Goal: Information Seeking & Learning: Learn about a topic

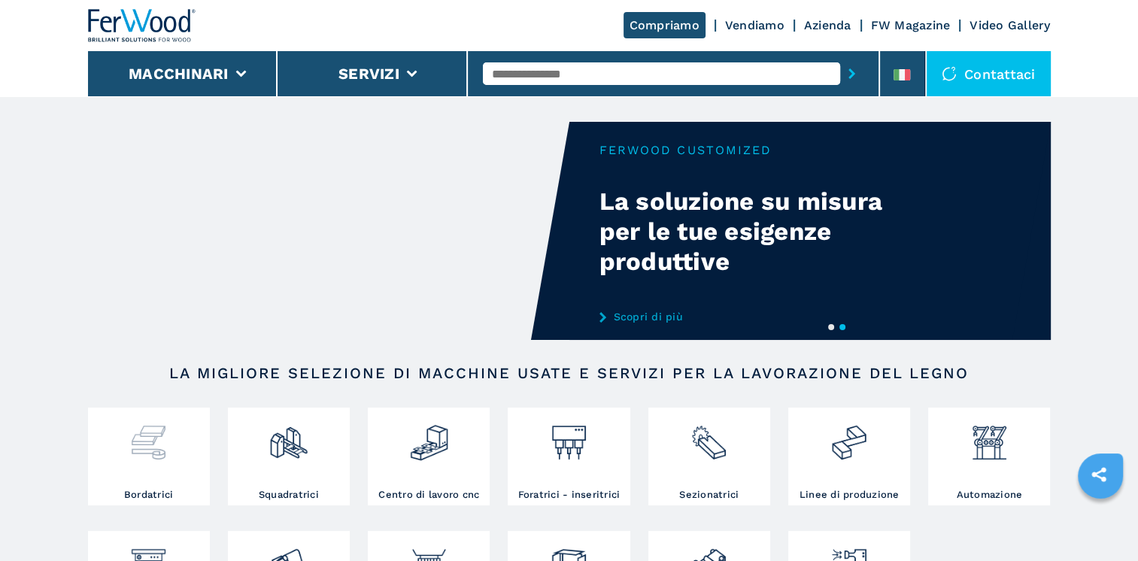
drag, startPoint x: 0, startPoint y: 0, endPoint x: 165, endPoint y: 463, distance: 491.9
click at [165, 463] on div at bounding box center [149, 449] width 114 height 77
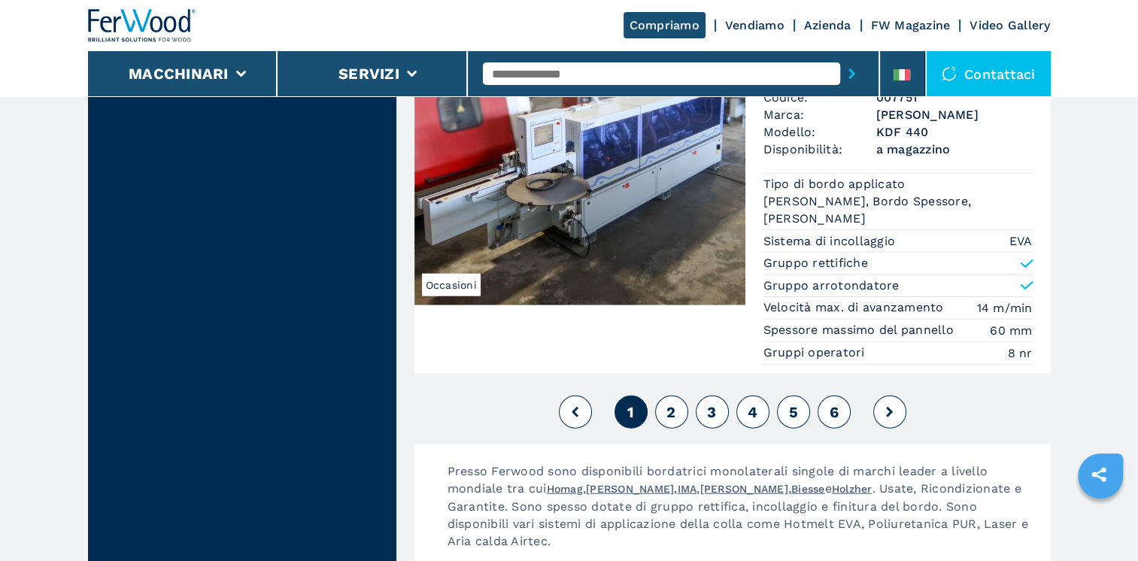
scroll to position [3835, 0]
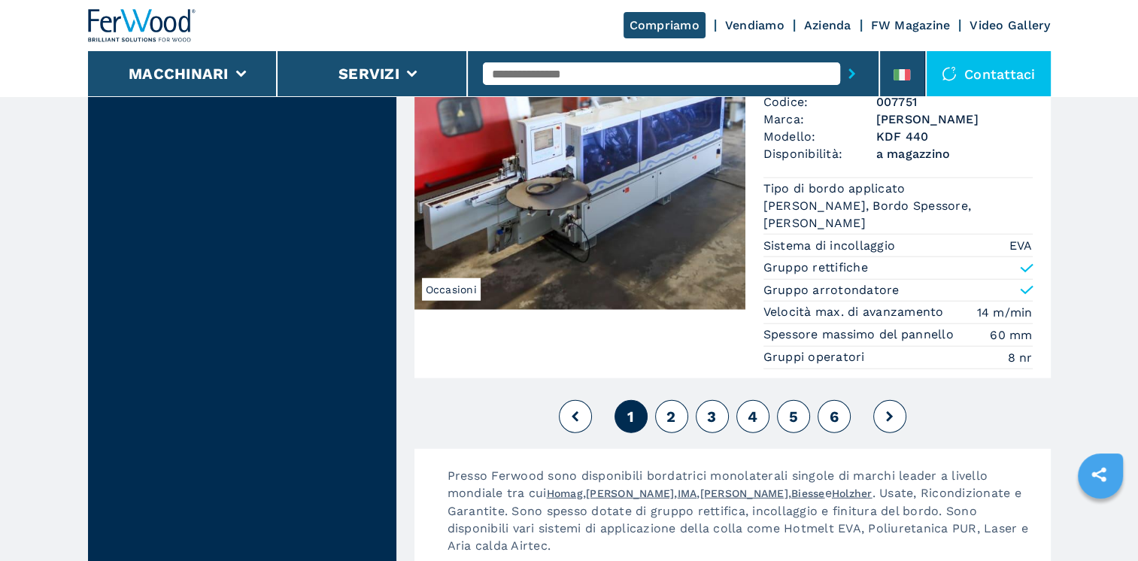
click at [672, 408] on span "2" at bounding box center [670, 417] width 9 height 18
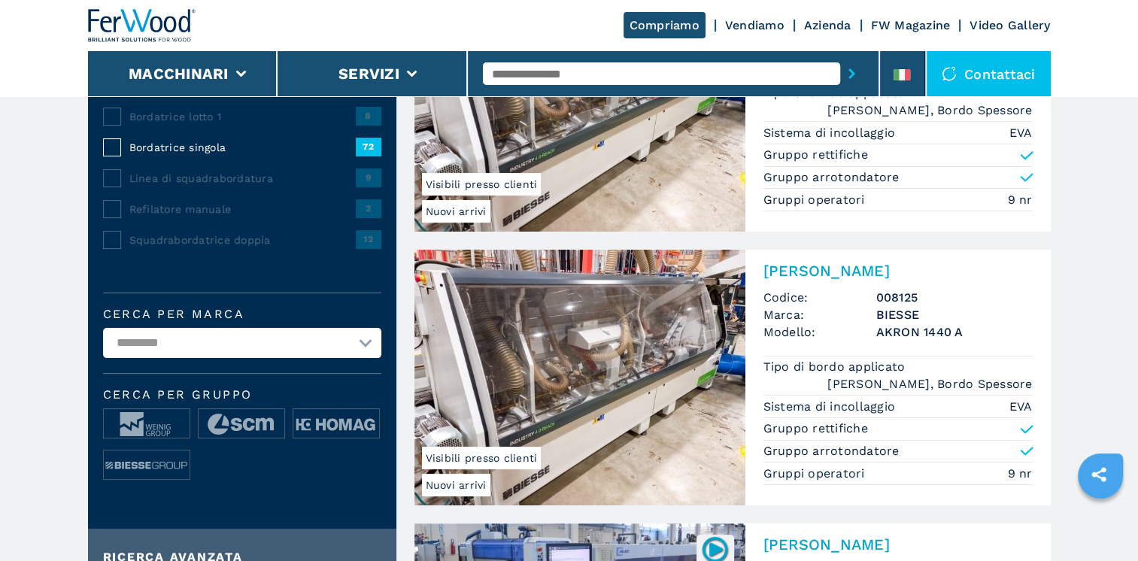
scroll to position [226, 0]
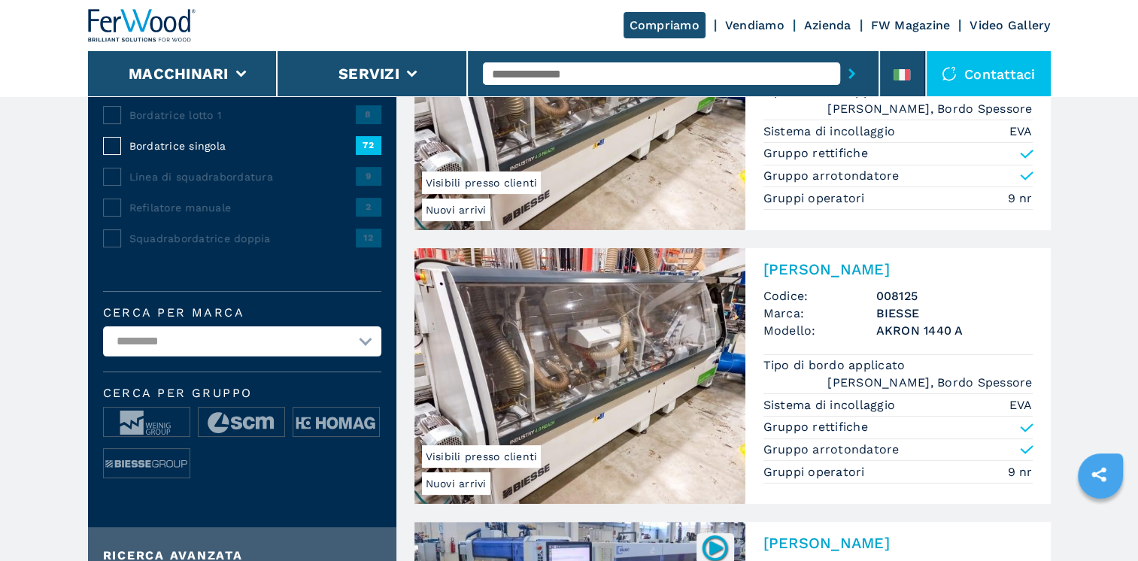
click at [366, 341] on select "**********" at bounding box center [242, 341] width 278 height 30
select select "*****"
click at [103, 326] on select "**********" at bounding box center [242, 341] width 278 height 30
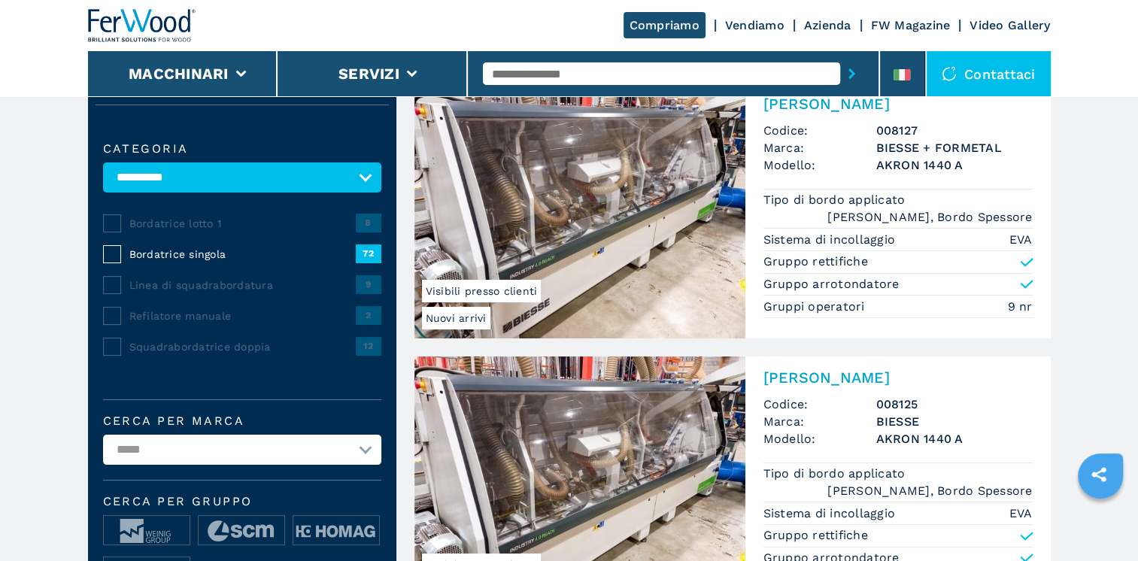
scroll to position [0, 0]
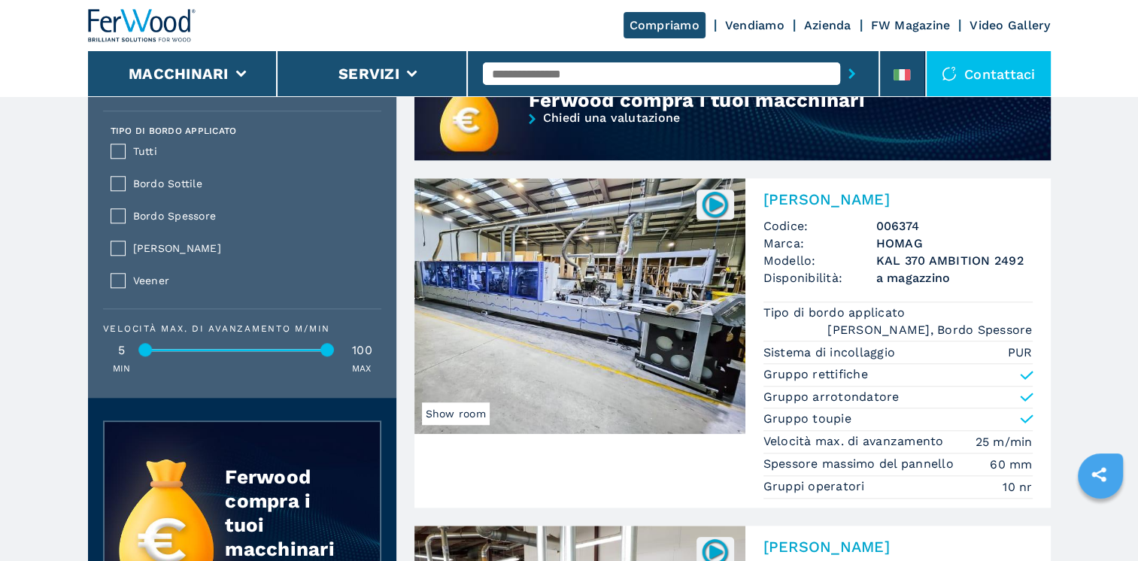
scroll to position [1429, 0]
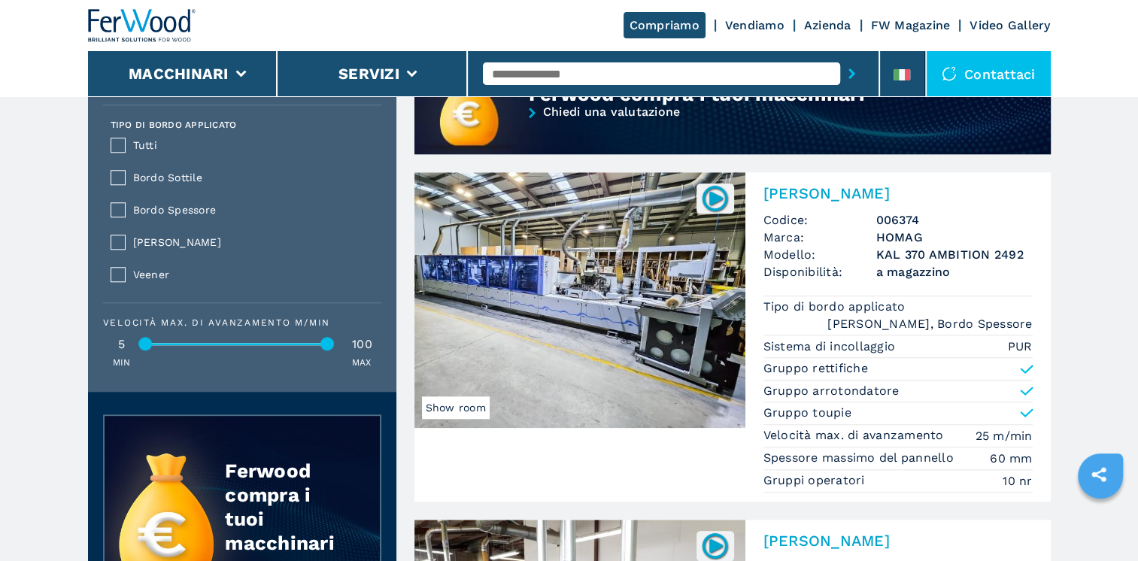
click at [719, 193] on img at bounding box center [714, 197] width 29 height 29
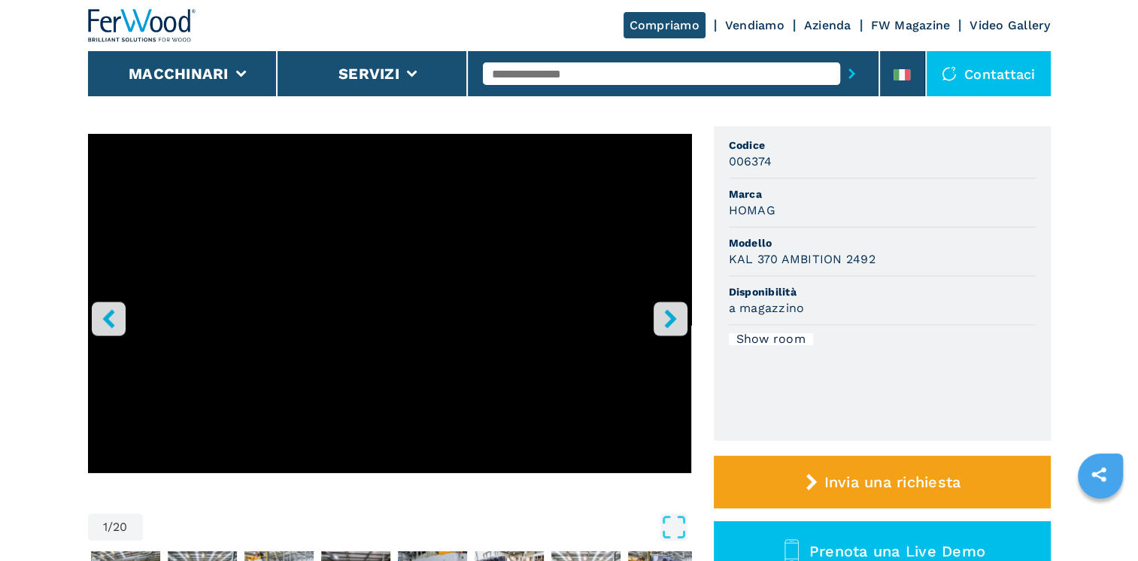
scroll to position [75, 0]
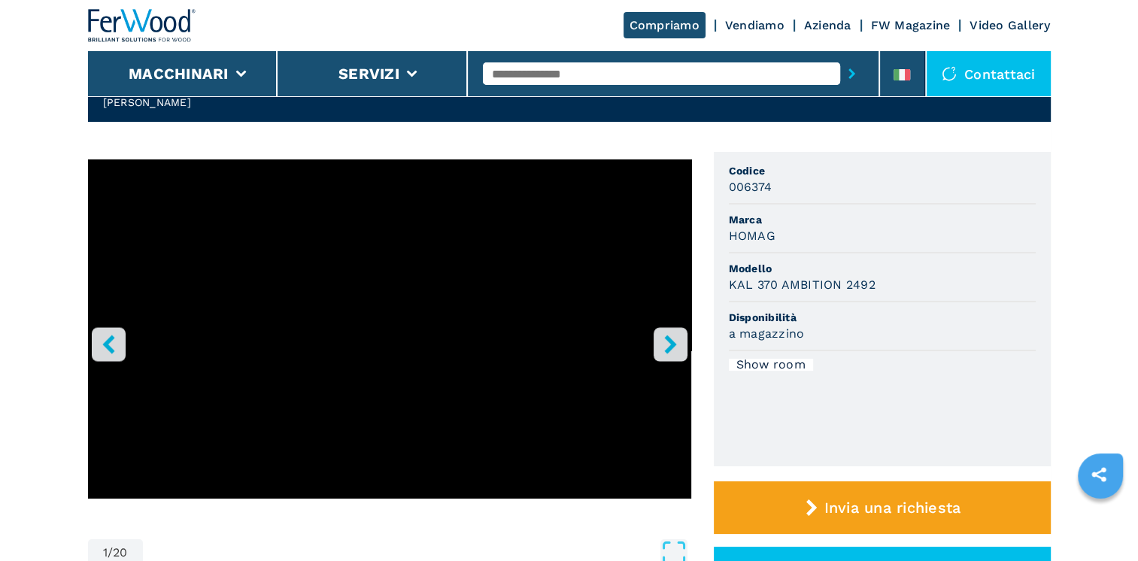
click at [671, 347] on icon "right-button" at bounding box center [670, 344] width 12 height 19
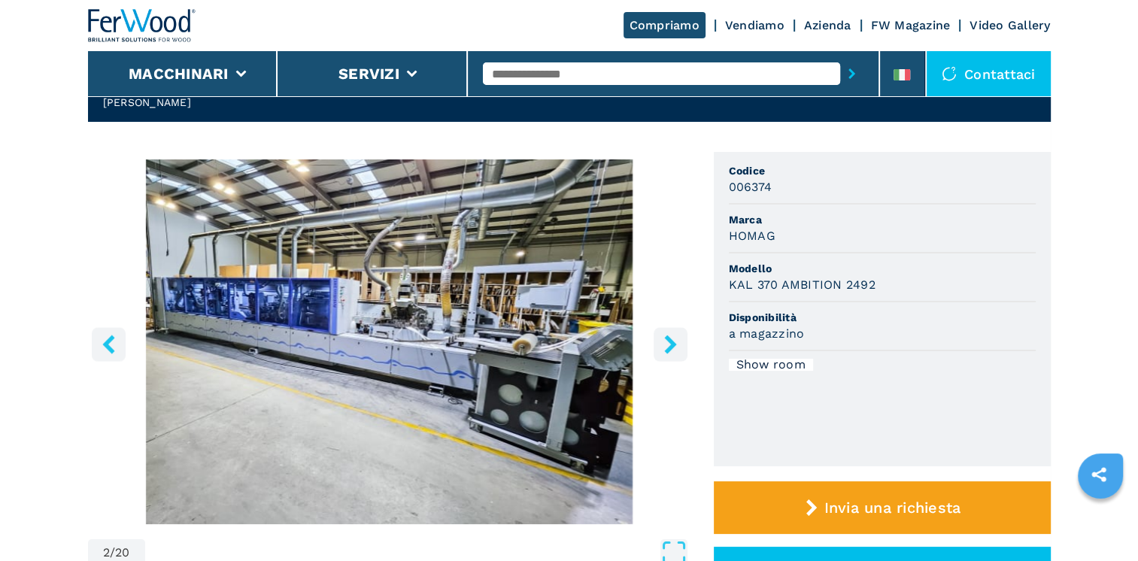
click at [671, 347] on icon "right-button" at bounding box center [670, 344] width 12 height 19
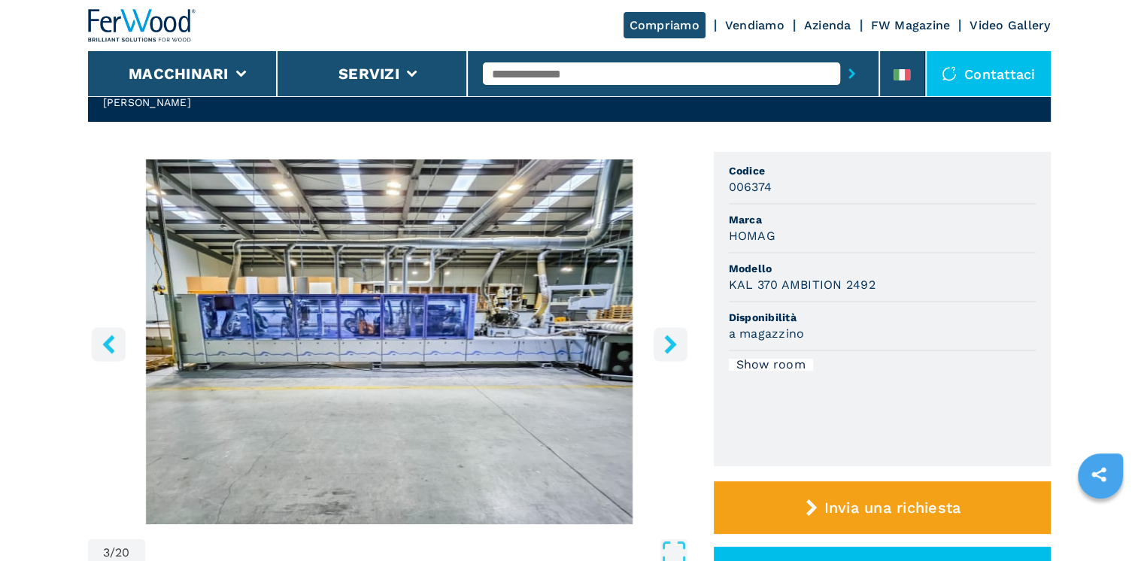
click at [671, 347] on icon "right-button" at bounding box center [670, 344] width 12 height 19
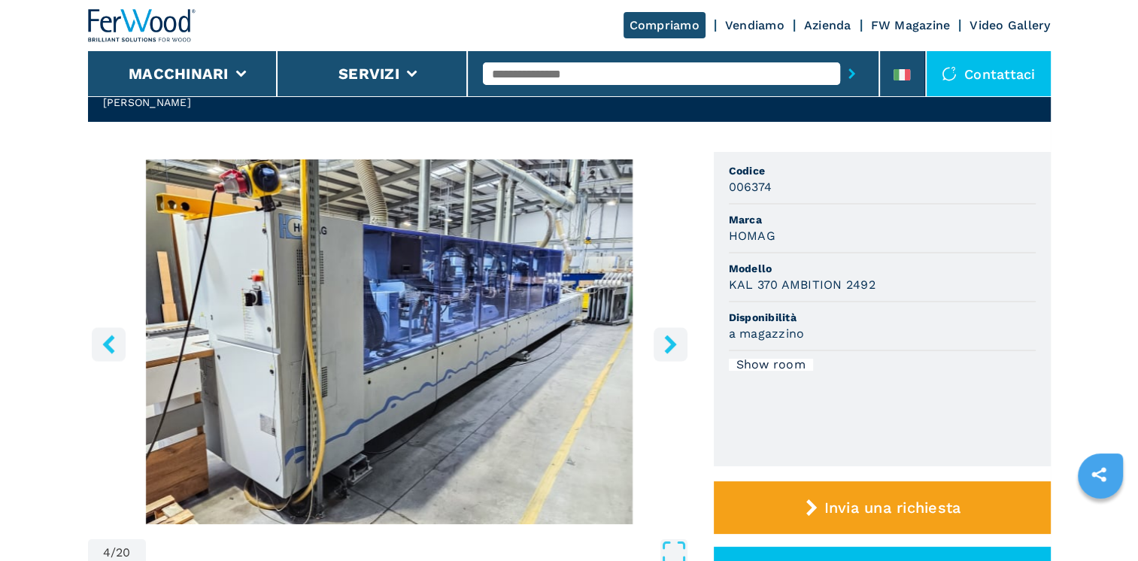
click at [671, 347] on icon "right-button" at bounding box center [670, 344] width 12 height 19
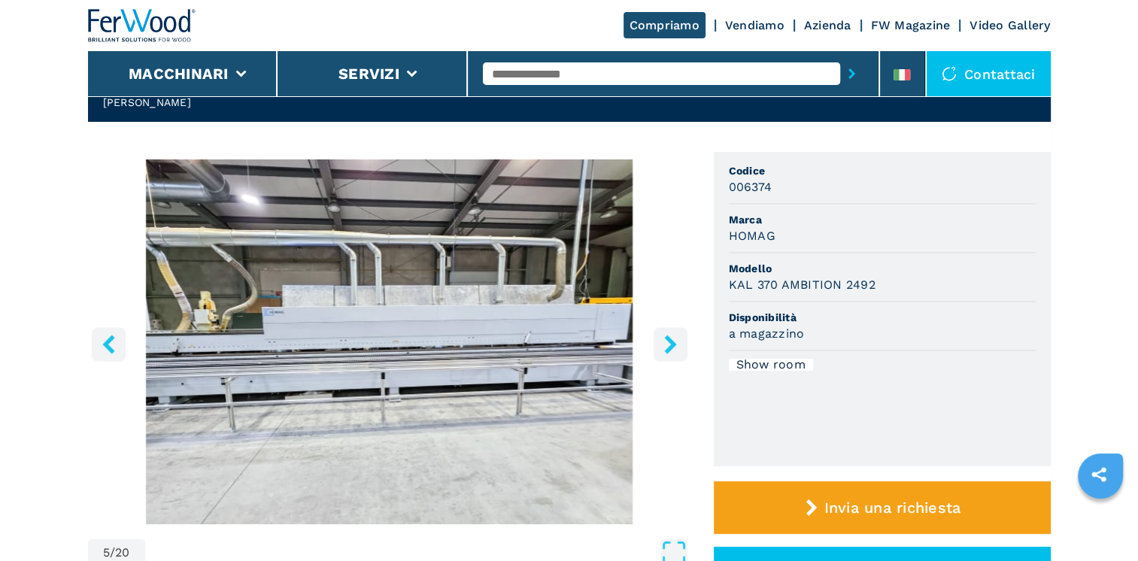
click at [671, 347] on icon "right-button" at bounding box center [670, 344] width 12 height 19
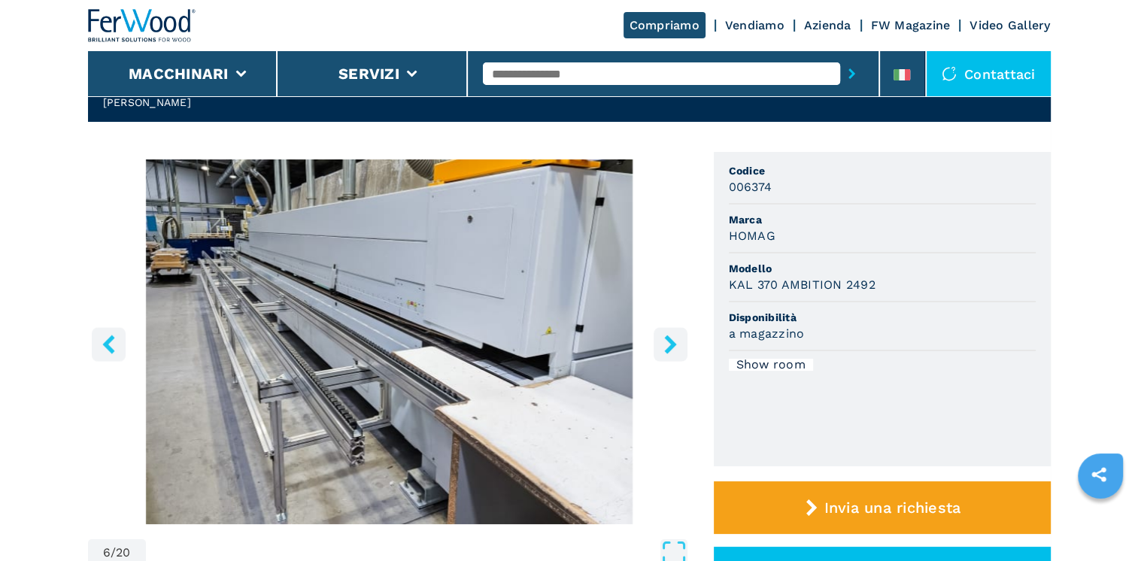
click at [671, 347] on icon "right-button" at bounding box center [670, 344] width 12 height 19
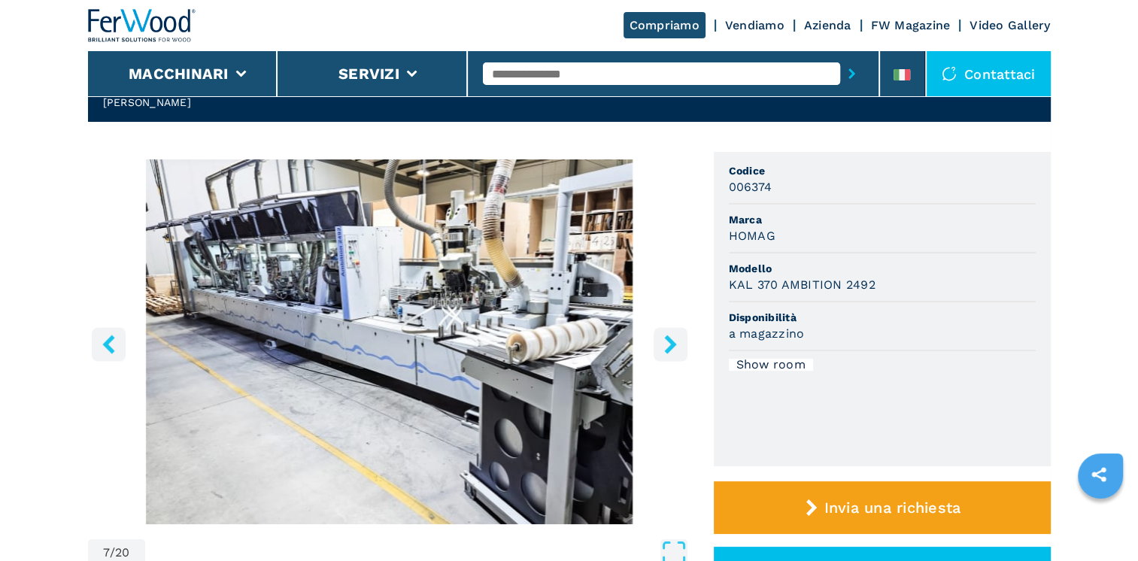
click at [671, 347] on icon "right-button" at bounding box center [670, 344] width 12 height 19
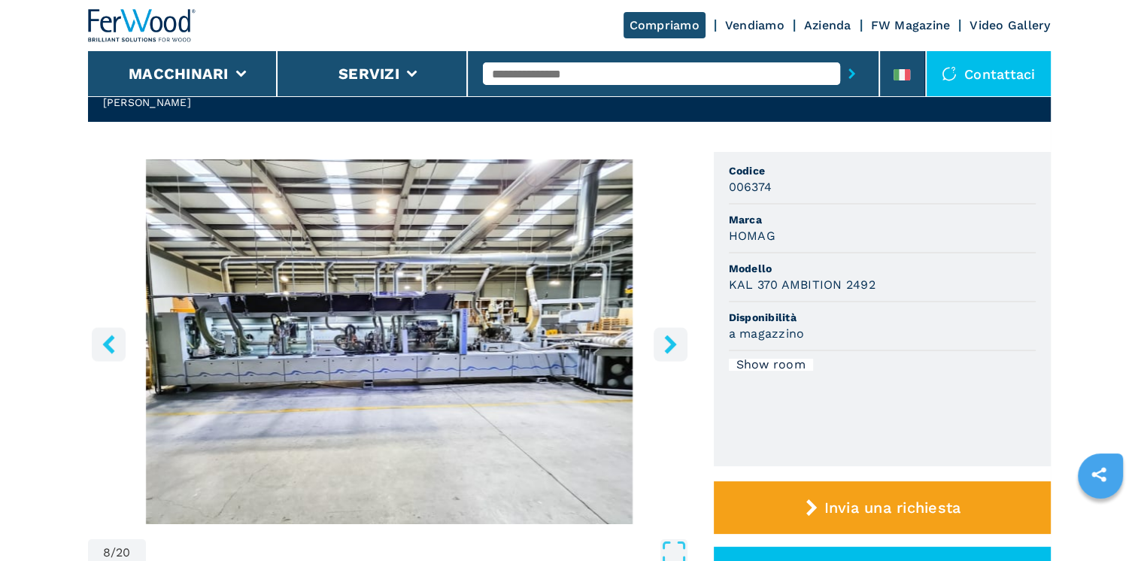
click at [671, 347] on icon "right-button" at bounding box center [670, 344] width 12 height 19
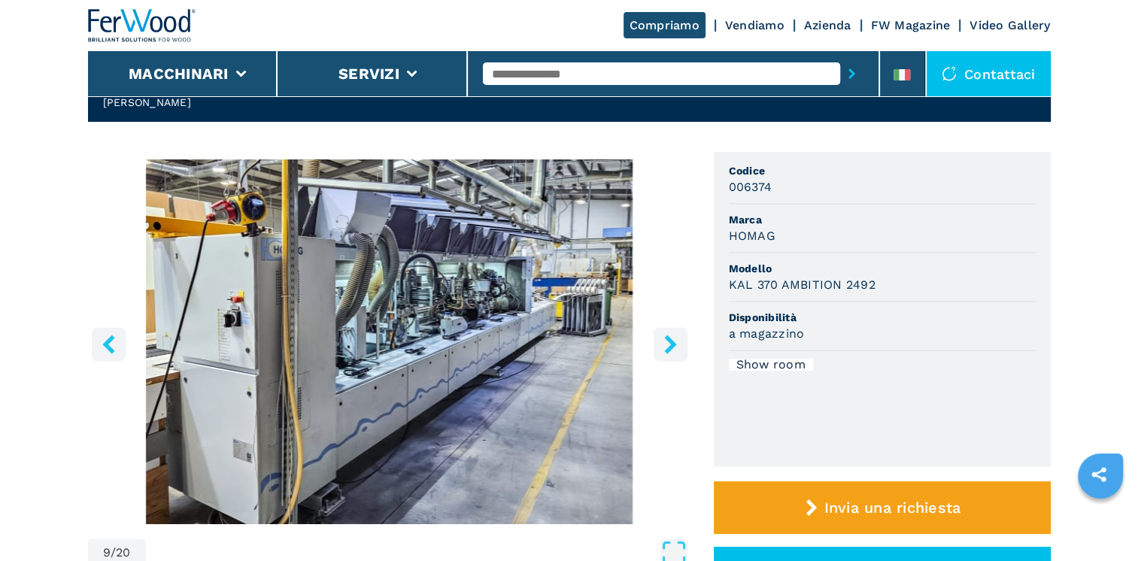
click at [671, 347] on icon "right-button" at bounding box center [670, 344] width 12 height 19
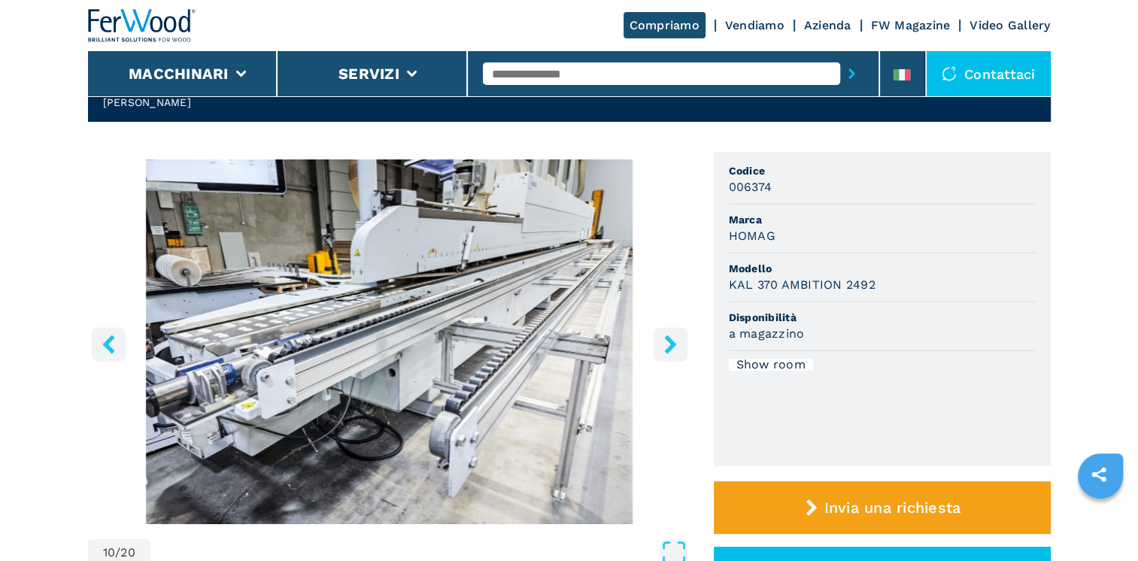
click at [671, 347] on icon "right-button" at bounding box center [670, 344] width 12 height 19
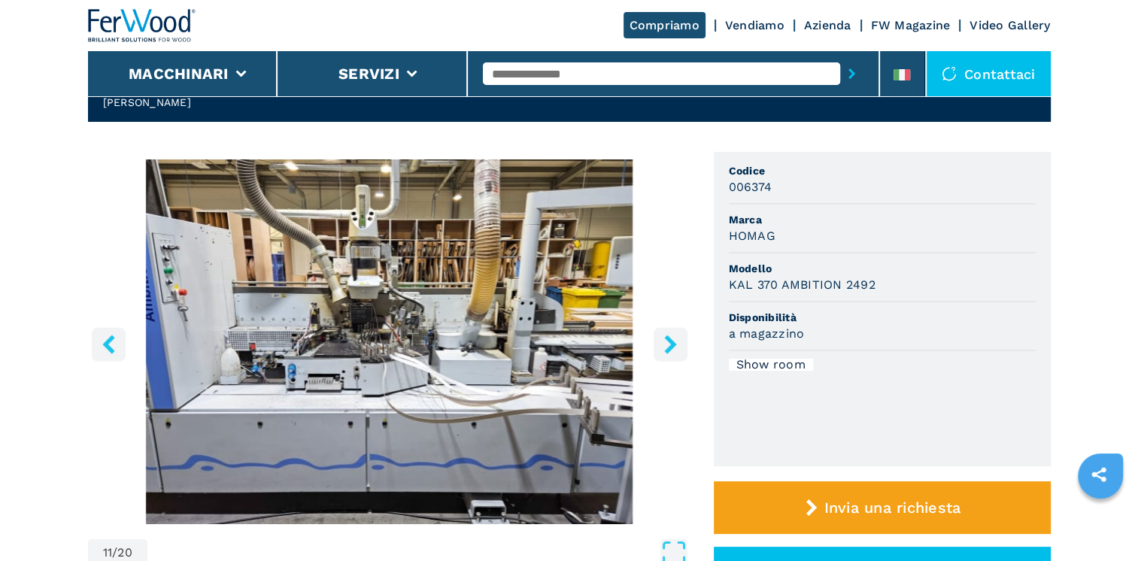
click at [671, 347] on icon "right-button" at bounding box center [670, 344] width 12 height 19
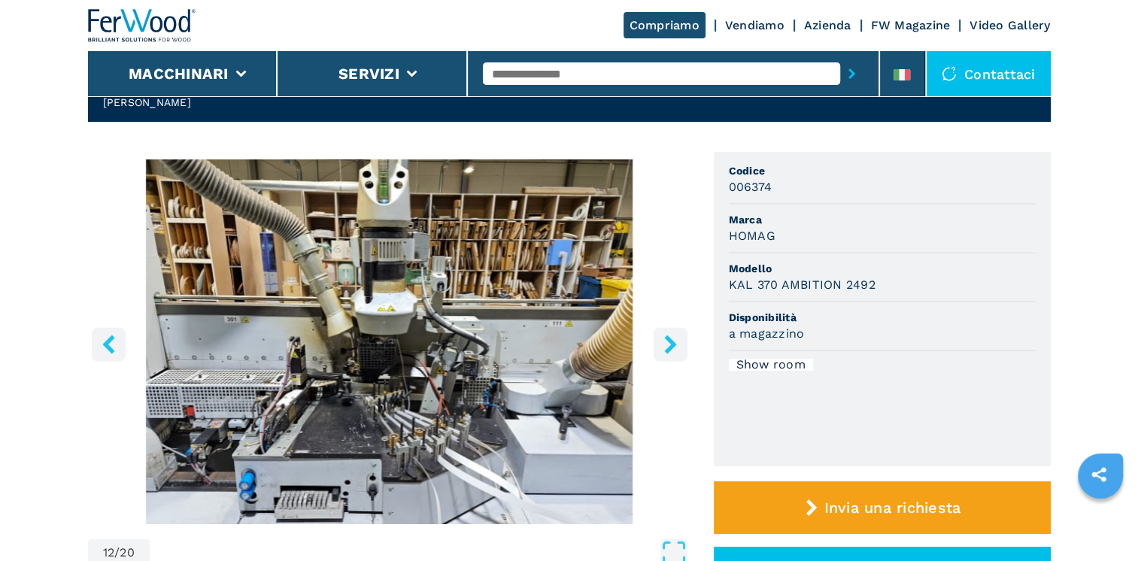
click at [671, 347] on icon "right-button" at bounding box center [670, 344] width 12 height 19
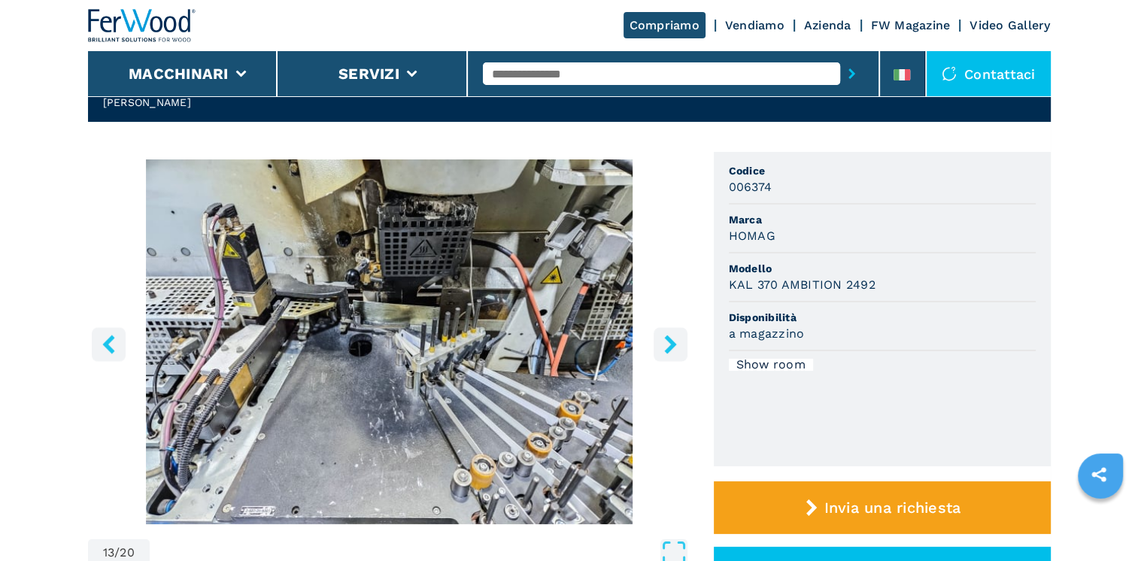
click at [671, 347] on icon "right-button" at bounding box center [670, 344] width 12 height 19
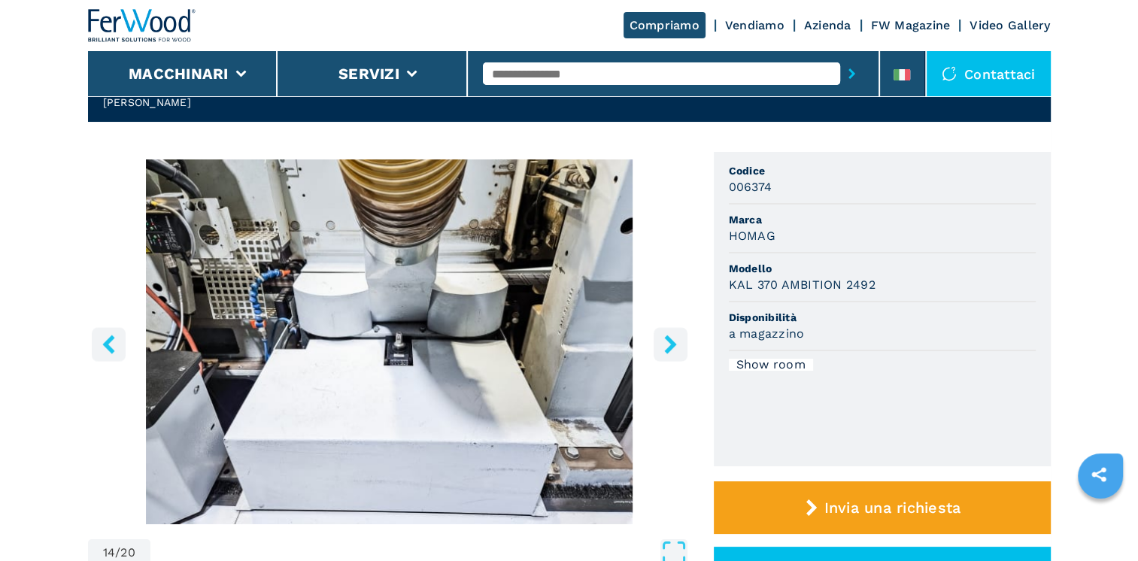
click at [671, 347] on icon "right-button" at bounding box center [670, 344] width 12 height 19
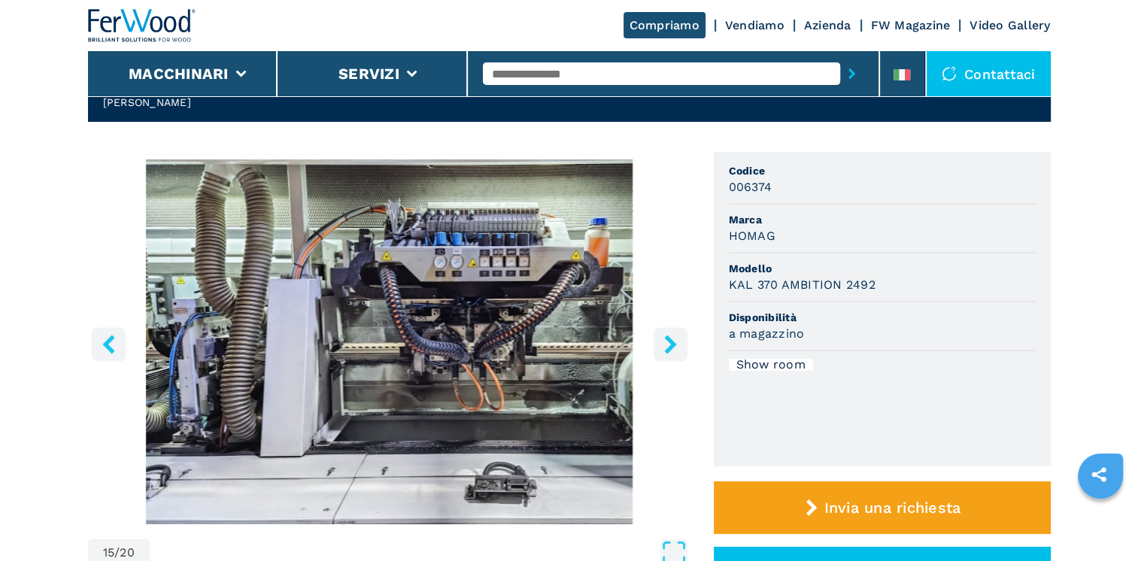
click at [671, 347] on icon "right-button" at bounding box center [670, 344] width 12 height 19
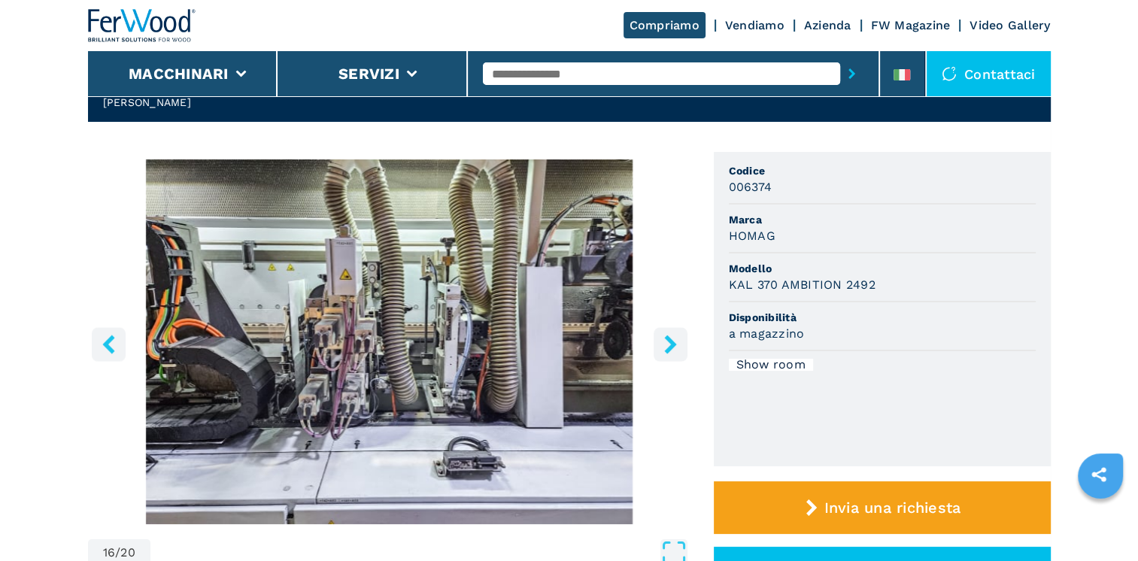
click at [671, 347] on icon "right-button" at bounding box center [670, 344] width 12 height 19
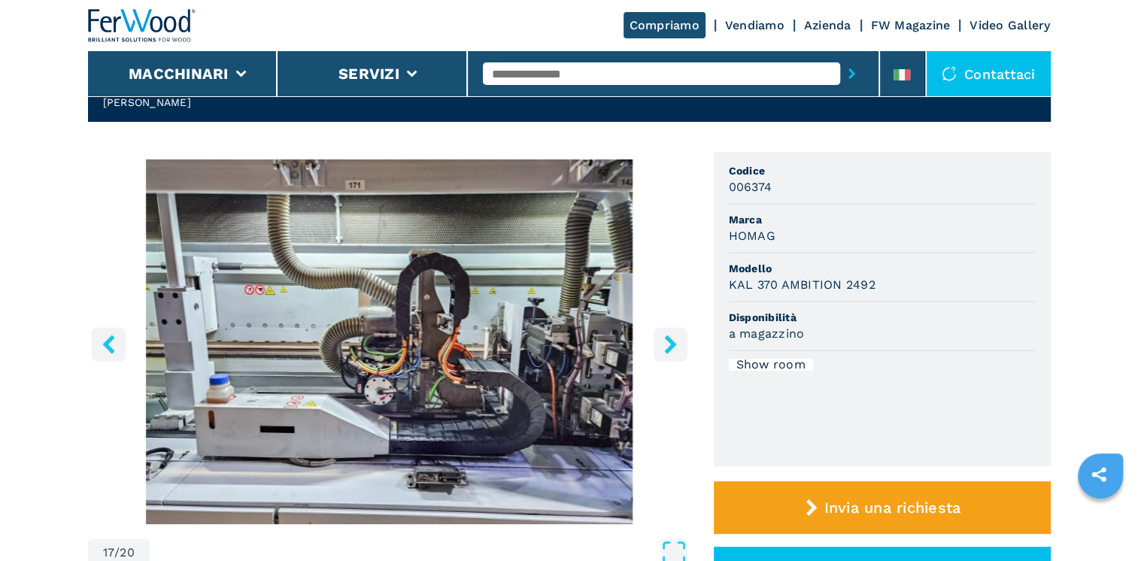
click at [671, 347] on icon "right-button" at bounding box center [670, 344] width 12 height 19
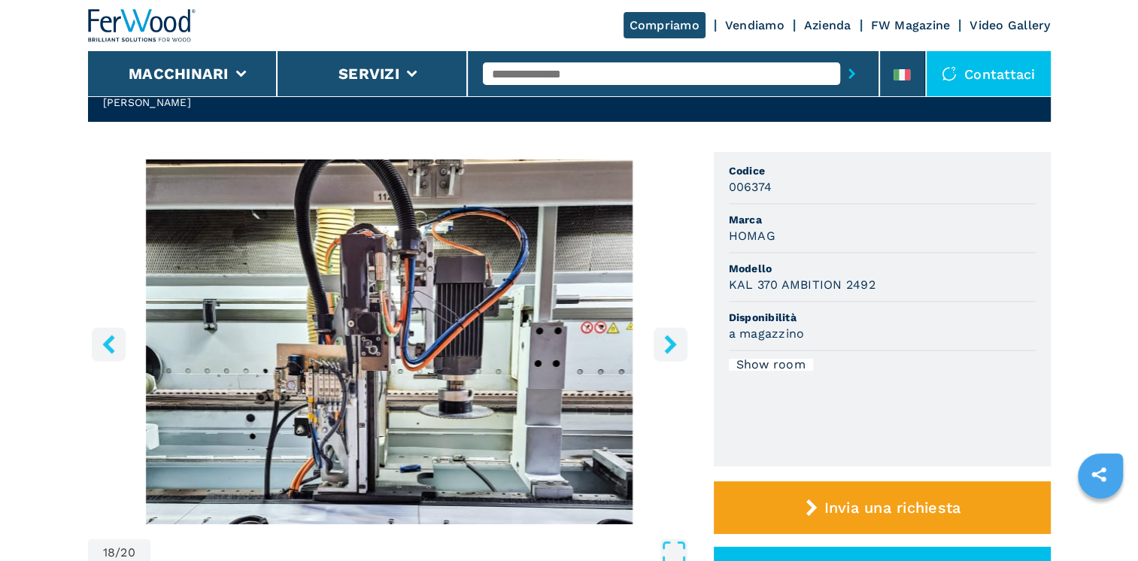
click at [671, 347] on icon "right-button" at bounding box center [670, 344] width 12 height 19
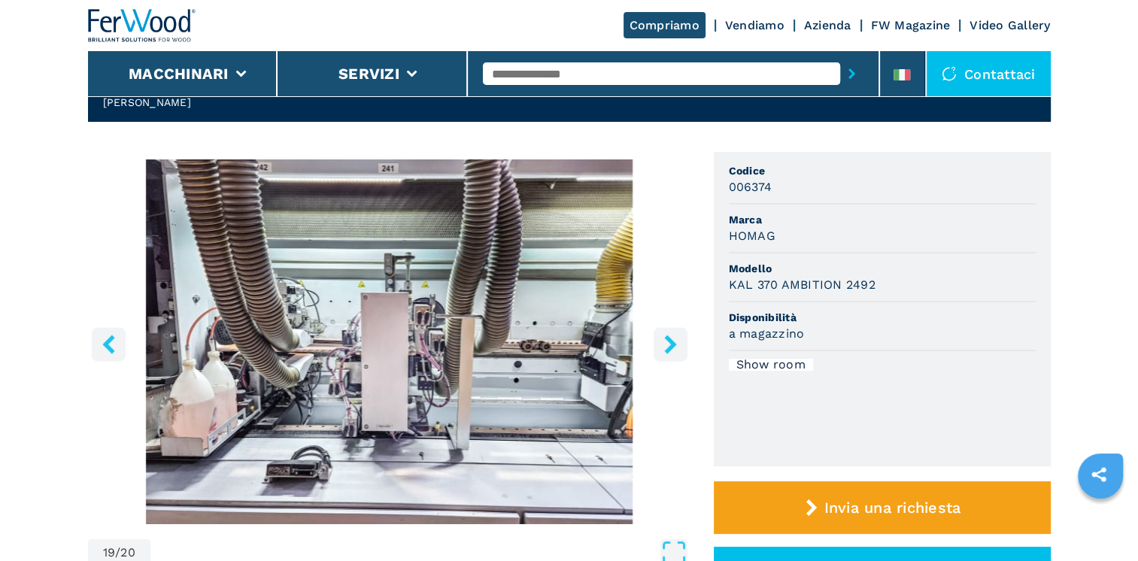
click at [671, 347] on icon "right-button" at bounding box center [670, 344] width 12 height 19
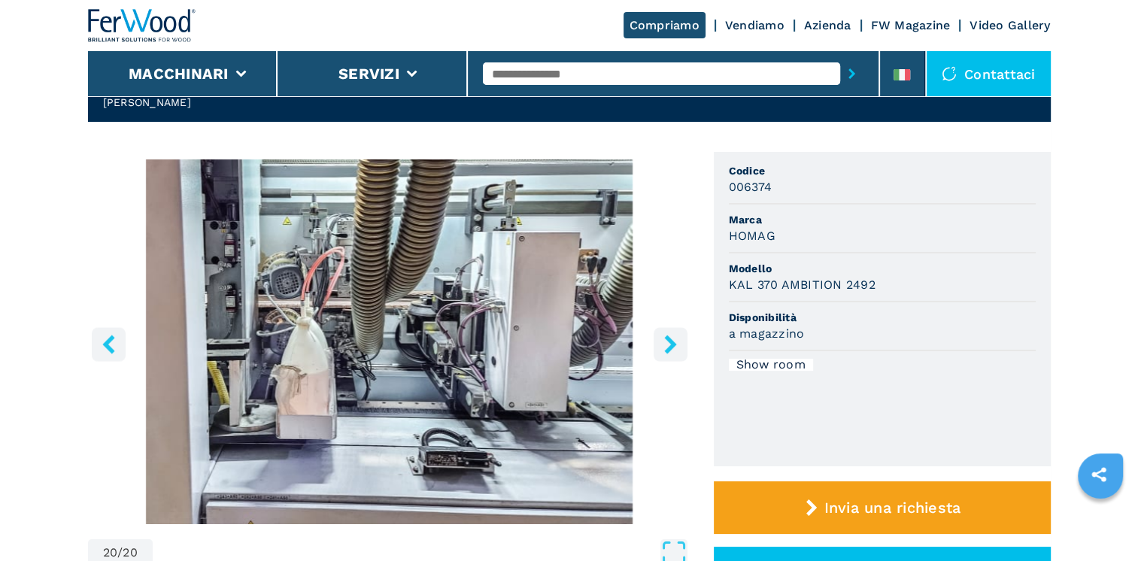
click at [671, 347] on icon "right-button" at bounding box center [670, 344] width 12 height 19
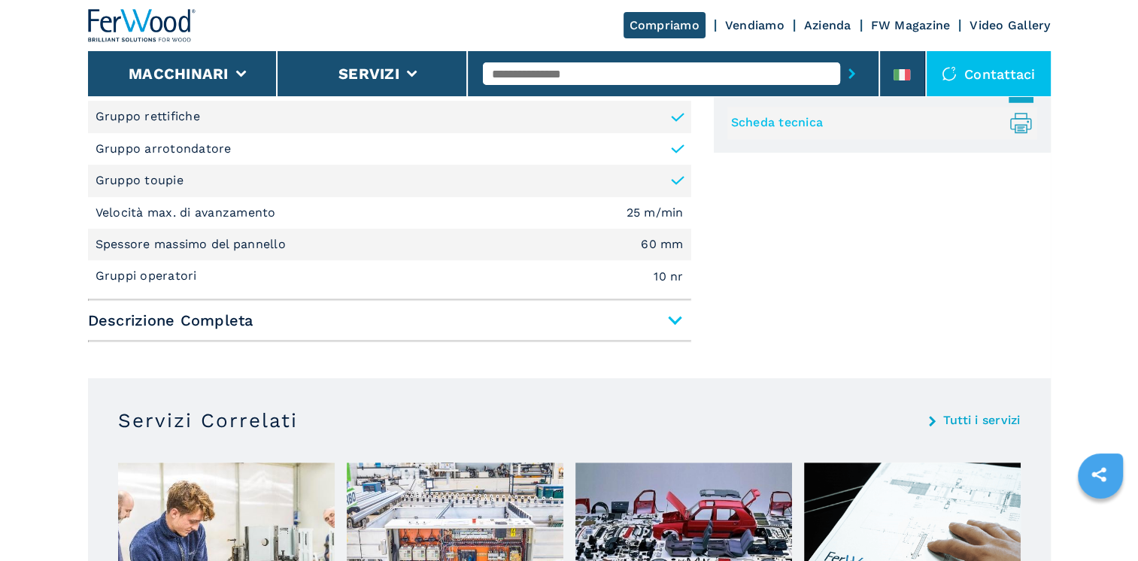
scroll to position [752, 0]
click at [672, 320] on span "Descrizione Completa" at bounding box center [389, 319] width 603 height 27
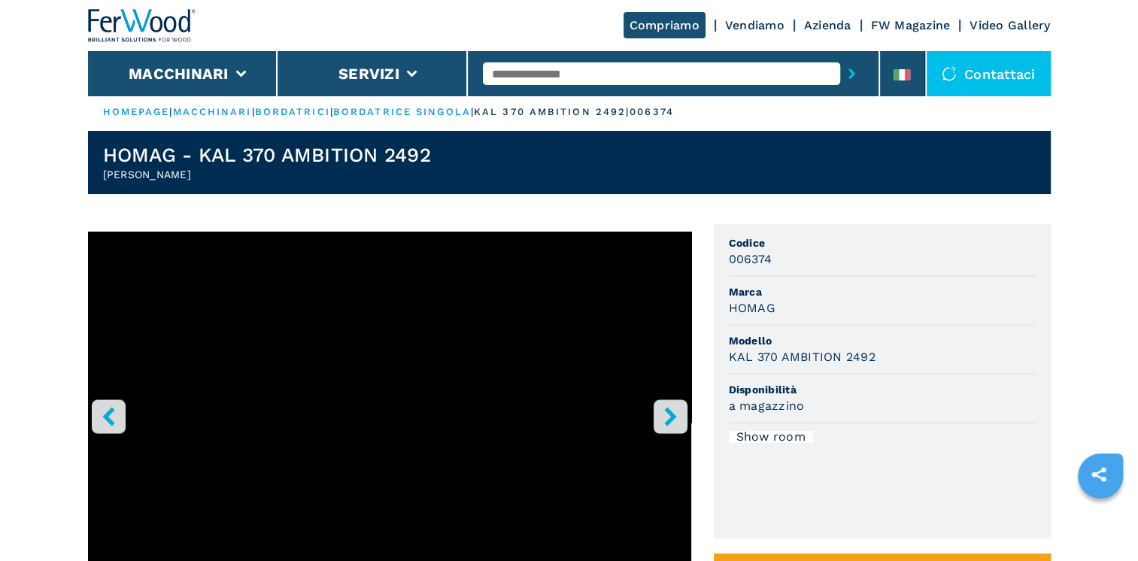
scroll to position [0, 0]
